Goal: Transaction & Acquisition: Obtain resource

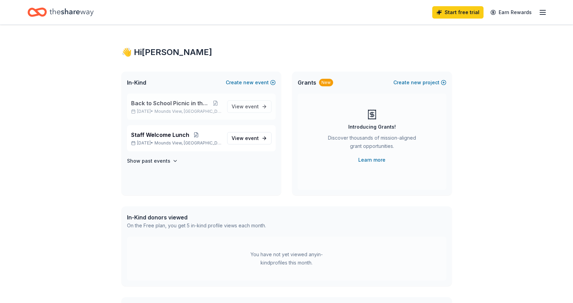
click at [180, 107] on span "Back to School Picnic in the Park" at bounding box center [170, 103] width 78 height 8
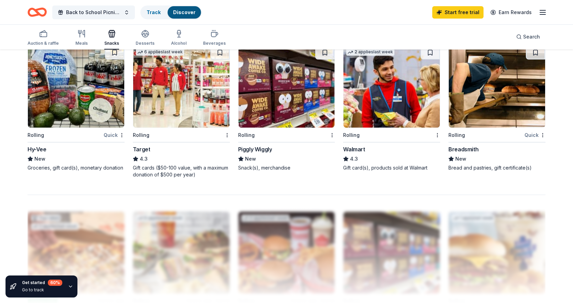
scroll to position [516, 0]
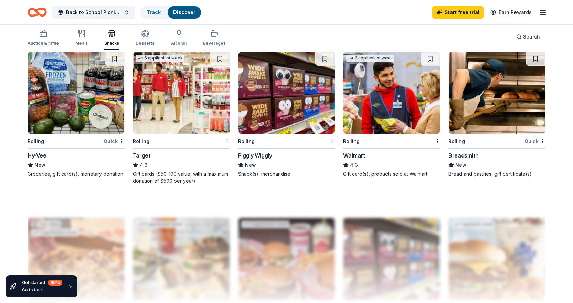
click at [35, 155] on div "Hy-Vee" at bounding box center [37, 155] width 19 height 8
click at [180, 98] on img at bounding box center [181, 93] width 96 height 82
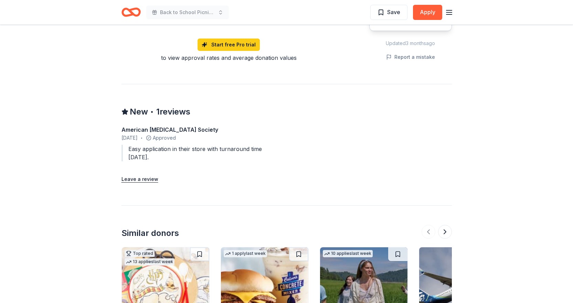
scroll to position [731, 0]
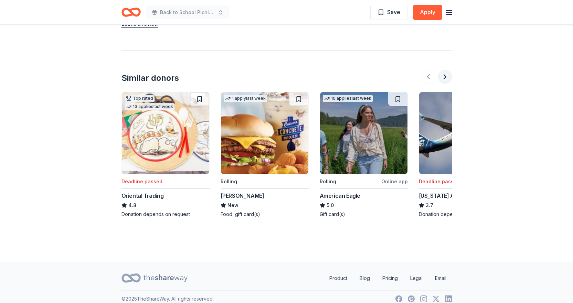
click at [448, 71] on button at bounding box center [445, 77] width 14 height 14
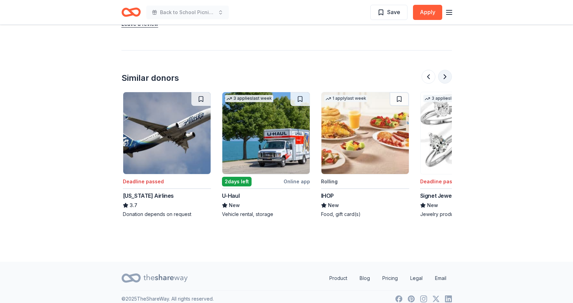
scroll to position [0, 297]
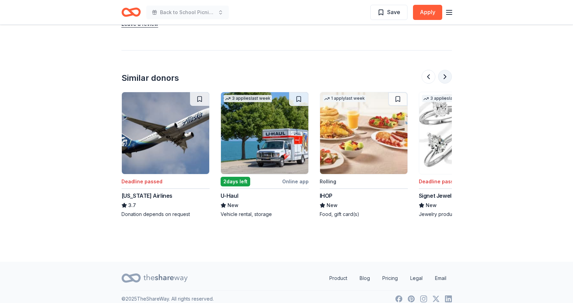
click at [448, 71] on button at bounding box center [445, 77] width 14 height 14
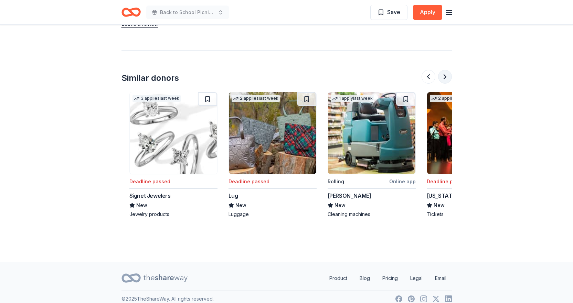
scroll to position [0, 595]
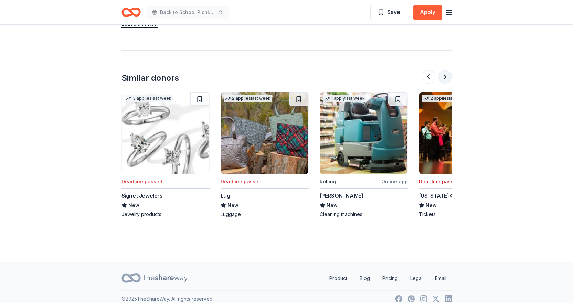
click at [448, 71] on button at bounding box center [445, 77] width 14 height 14
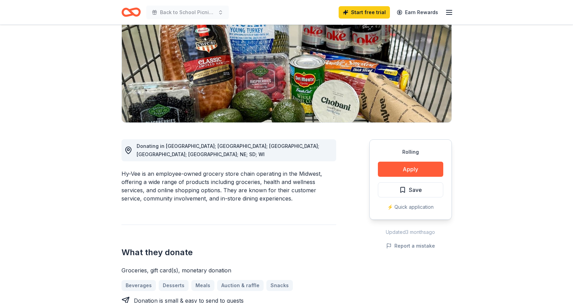
scroll to position [0, 0]
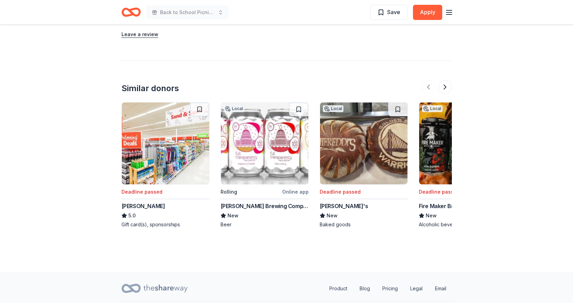
scroll to position [826, 0]
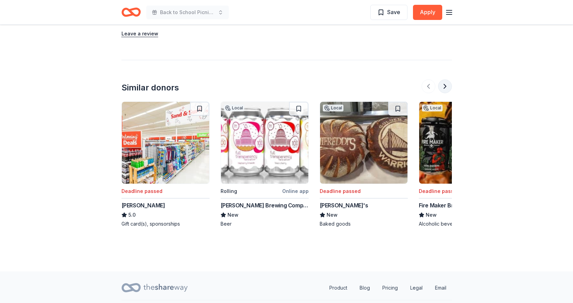
click at [443, 79] on button at bounding box center [445, 86] width 14 height 14
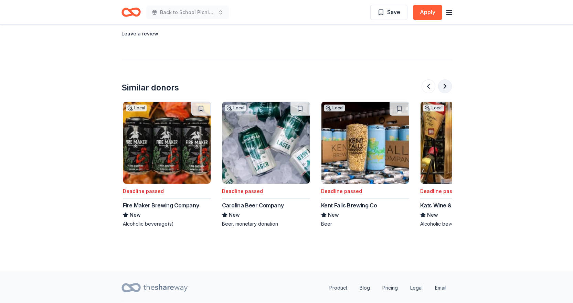
scroll to position [0, 297]
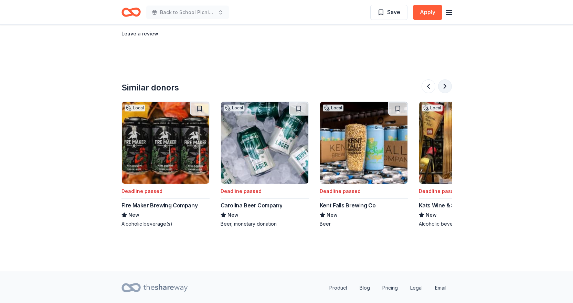
click at [443, 79] on button at bounding box center [445, 86] width 14 height 14
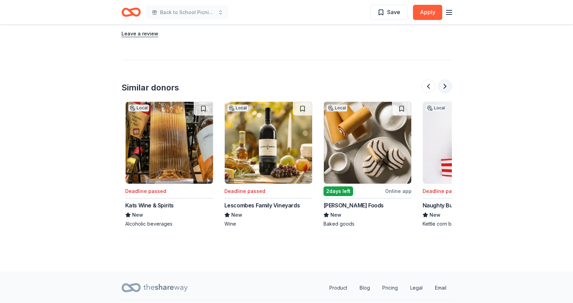
scroll to position [0, 595]
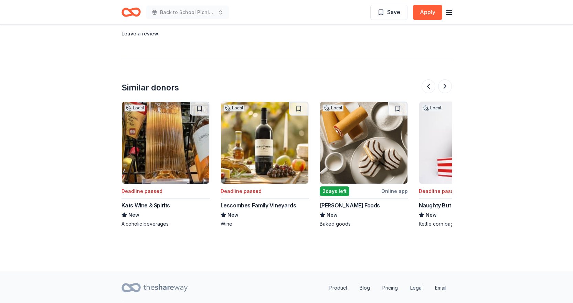
click at [338, 201] on div "McKee Foods" at bounding box center [350, 205] width 60 height 8
click at [447, 79] on button at bounding box center [445, 86] width 14 height 14
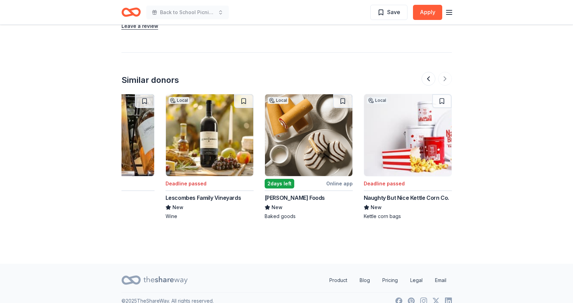
scroll to position [836, 0]
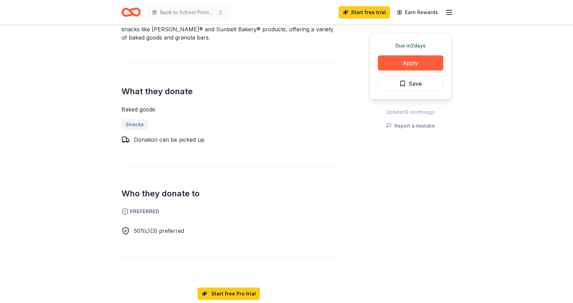
scroll to position [241, 0]
